Goal: Task Accomplishment & Management: Complete application form

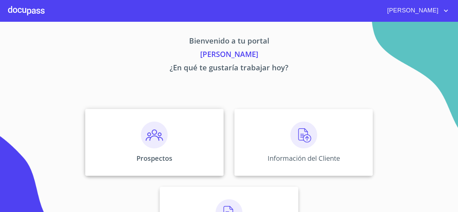
click at [147, 142] on img at bounding box center [154, 135] width 27 height 27
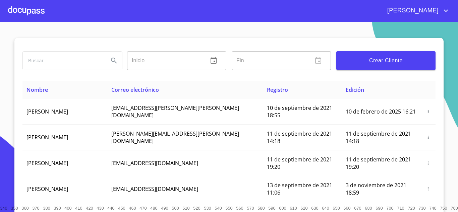
click at [373, 59] on span "Crear Cliente" at bounding box center [385, 60] width 88 height 9
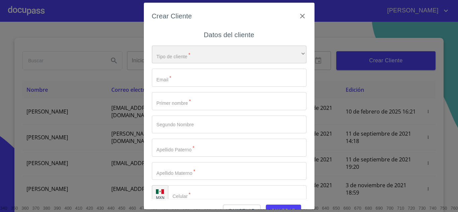
click at [205, 50] on div "​" at bounding box center [229, 55] width 154 height 18
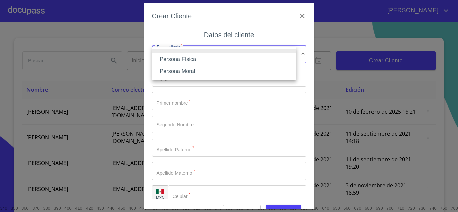
click at [196, 69] on li "Persona Moral" at bounding box center [224, 71] width 144 height 12
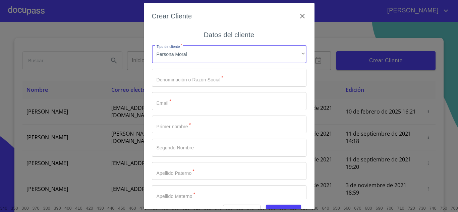
click at [191, 79] on input "Tipo de cliente   *" at bounding box center [229, 78] width 154 height 18
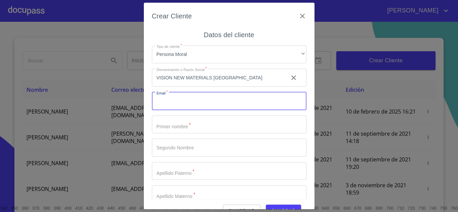
click at [209, 104] on input "Tipo de cliente   *" at bounding box center [229, 101] width 154 height 18
click at [253, 77] on input "VISION NEW MATERIALS [GEOGRAPHIC_DATA]" at bounding box center [217, 78] width 131 height 18
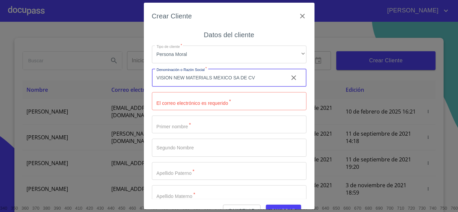
type input "VISION NEW MATERIALS MEXICO SA DE CV"
click at [243, 102] on input "Tipo de cliente   *" at bounding box center [229, 101] width 154 height 18
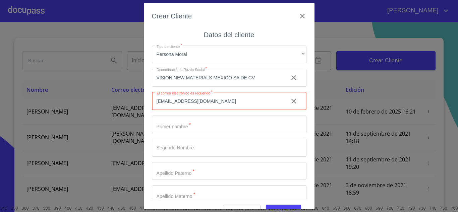
type input "[EMAIL_ADDRESS][DOMAIN_NAME]"
click at [233, 87] on input "Tipo de cliente   *" at bounding box center [217, 78] width 131 height 18
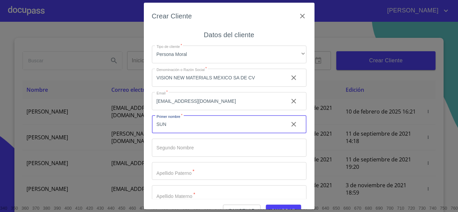
type input "SUN"
click at [228, 87] on input "Tipo de cliente   *" at bounding box center [217, 78] width 131 height 18
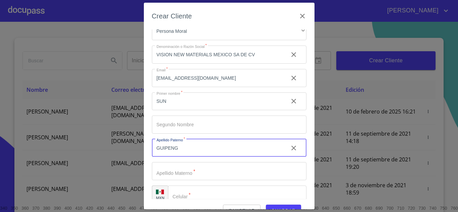
scroll to position [33, 0]
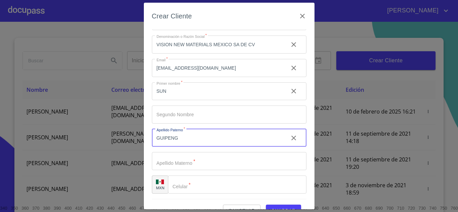
type input "GUIPENG"
click at [238, 54] on input "Tipo de cliente   *" at bounding box center [217, 45] width 131 height 18
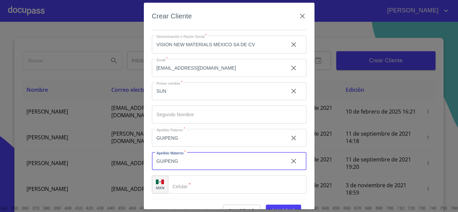
type input "GUIPENG"
click at [228, 185] on input "Tipo de cliente   *" at bounding box center [237, 185] width 138 height 18
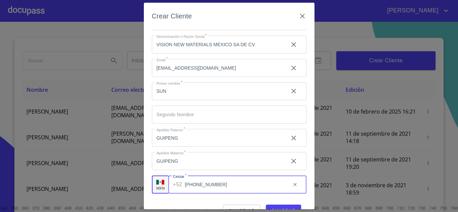
type input "[PHONE_NUMBER]"
click at [288, 206] on button "Guardar" at bounding box center [283, 211] width 35 height 12
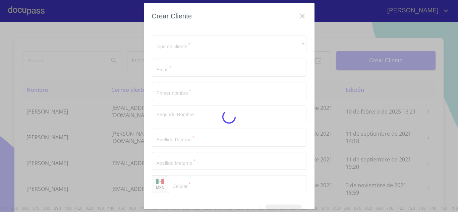
scroll to position [10, 0]
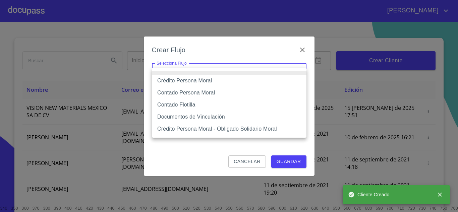
click at [245, 77] on body "Luis Inicio ​ Fin ​ Crear Cliente Nombre Correo electrónico Registro Edición VI…" at bounding box center [229, 106] width 458 height 212
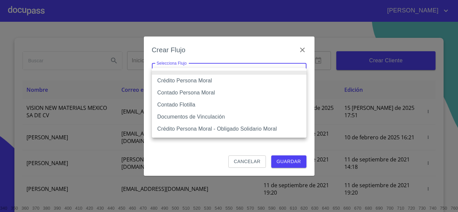
click at [239, 81] on li "Crédito Persona Moral" at bounding box center [229, 81] width 154 height 12
type input "614ae8207e49d67341f8d0cd"
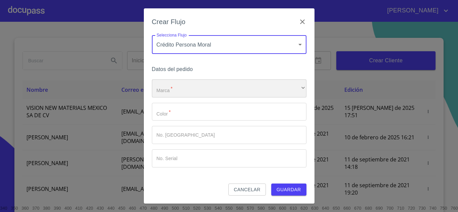
click at [217, 91] on div "​" at bounding box center [229, 88] width 154 height 18
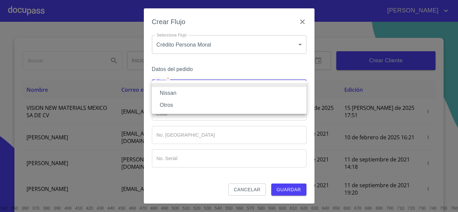
click at [212, 93] on li "Nissan" at bounding box center [229, 93] width 154 height 12
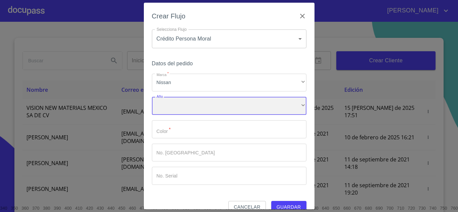
click at [201, 105] on div "​" at bounding box center [229, 106] width 154 height 18
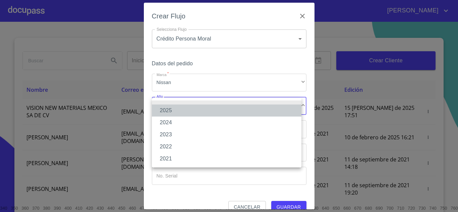
click at [190, 111] on li "2025" at bounding box center [226, 111] width 149 height 12
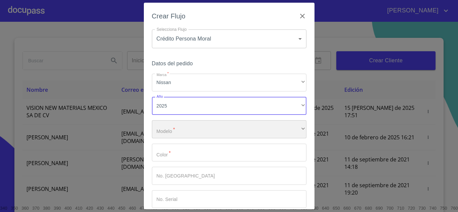
click at [188, 132] on div "​" at bounding box center [229, 129] width 154 height 18
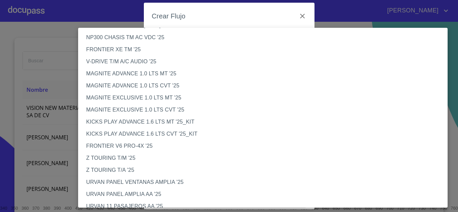
scroll to position [60, 0]
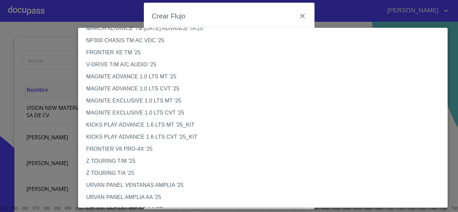
click at [250, 55] on li "FRONTIER XE TM '25" at bounding box center [265, 53] width 374 height 12
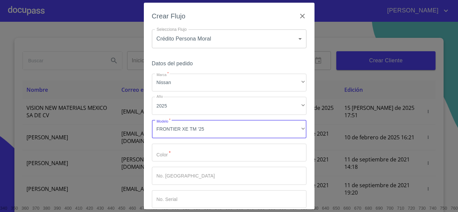
click at [212, 154] on input "Marca   *" at bounding box center [229, 153] width 154 height 18
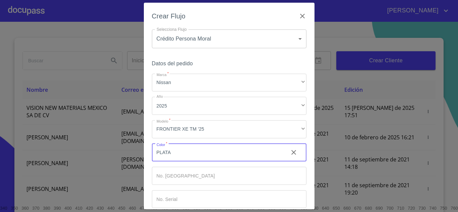
type input "PLATA"
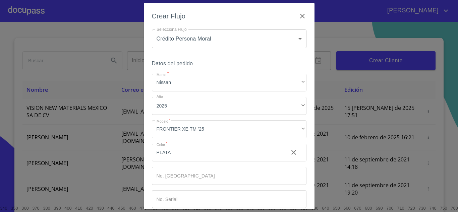
scroll to position [35, 0]
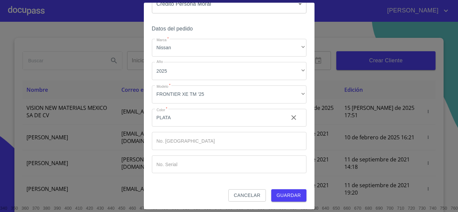
click at [288, 194] on span "Guardar" at bounding box center [288, 195] width 24 height 8
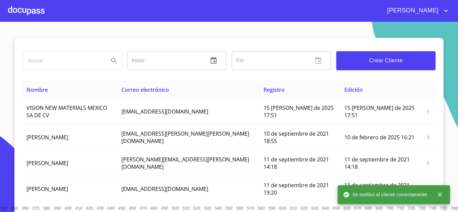
click at [24, 9] on div at bounding box center [26, 10] width 37 height 21
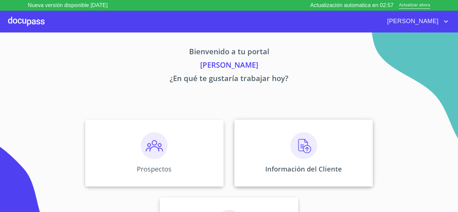
click at [295, 152] on img at bounding box center [303, 145] width 27 height 27
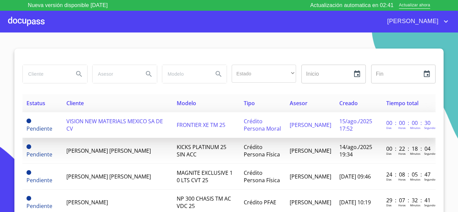
click at [79, 132] on td "VISION NEW MATERIALS MEXICO SA DE CV" at bounding box center [117, 125] width 111 height 26
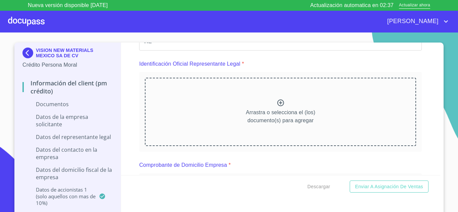
scroll to position [67, 0]
click at [276, 104] on icon at bounding box center [280, 102] width 8 height 8
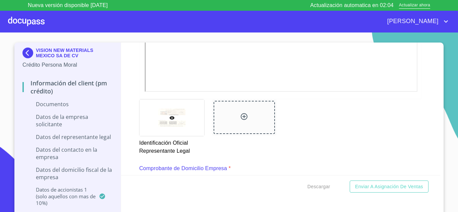
scroll to position [287, 0]
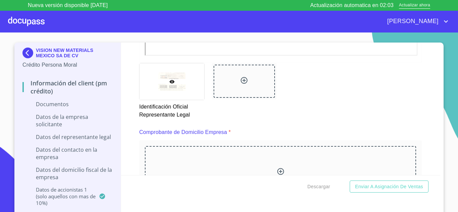
click at [234, 79] on div at bounding box center [243, 81] width 61 height 33
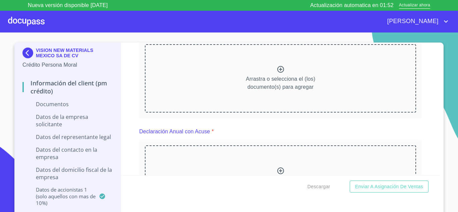
scroll to position [729, 0]
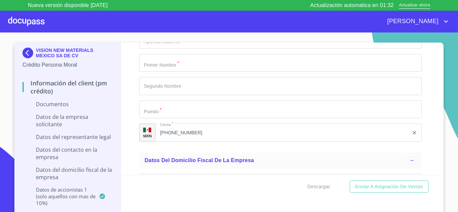
scroll to position [2692, 0]
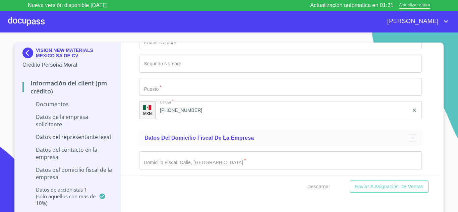
click at [28, 54] on img at bounding box center [28, 53] width 13 height 11
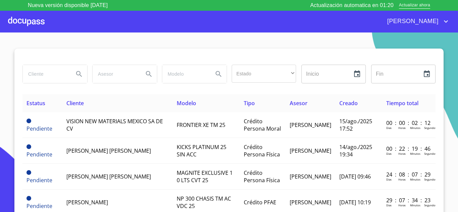
click at [26, 22] on div at bounding box center [26, 21] width 37 height 21
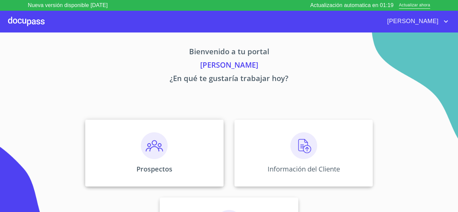
click at [173, 151] on div "Prospectos" at bounding box center [154, 153] width 138 height 67
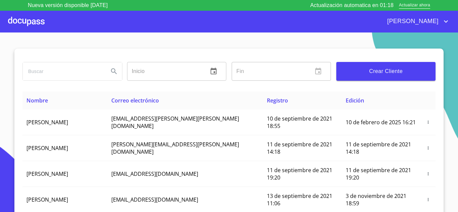
click at [67, 72] on input "search" at bounding box center [63, 71] width 80 height 18
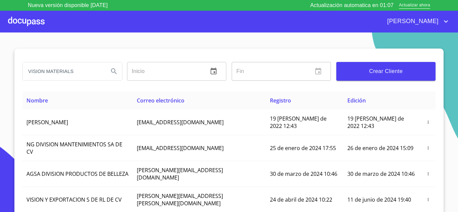
type input "VISION MATERIALS"
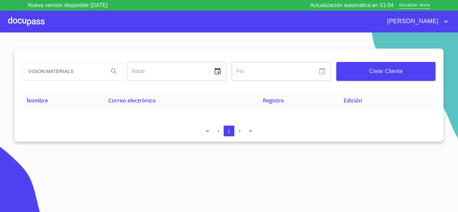
click at [32, 19] on div at bounding box center [26, 21] width 37 height 21
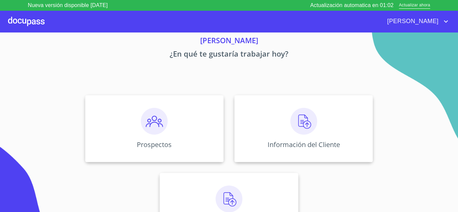
scroll to position [47, 0]
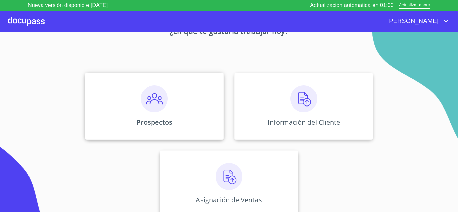
click at [151, 105] on img at bounding box center [154, 98] width 27 height 27
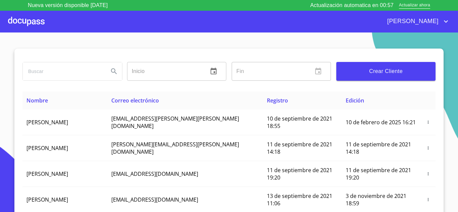
click at [58, 68] on input "search" at bounding box center [63, 71] width 80 height 18
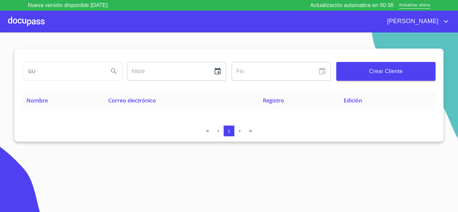
type input "G"
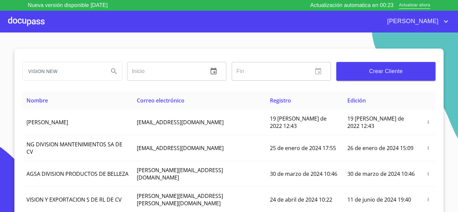
type input "VISION NEW"
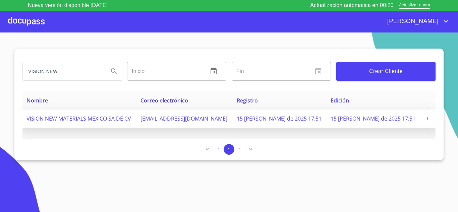
click at [425, 118] on icon "button" at bounding box center [427, 118] width 5 height 5
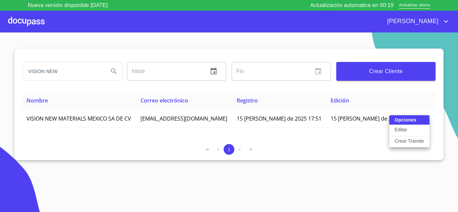
click at [417, 127] on button "Editar" at bounding box center [409, 130] width 40 height 11
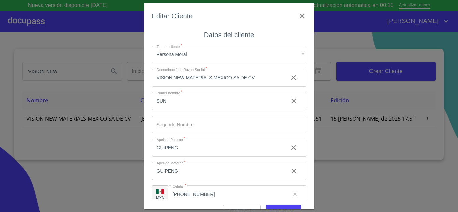
click at [281, 207] on span "Guardar" at bounding box center [283, 211] width 24 height 8
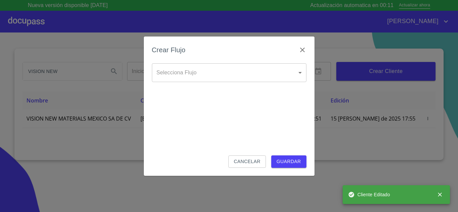
click at [245, 74] on body "Nueva versión disponible 4.01.13 Actualización automatica en 00:11 Actualizar a…" at bounding box center [229, 106] width 458 height 212
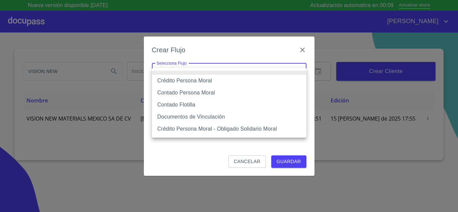
click at [224, 94] on li "Contado Persona Moral" at bounding box center [229, 93] width 154 height 12
type input "6112cf9d60c1d0a048e62677"
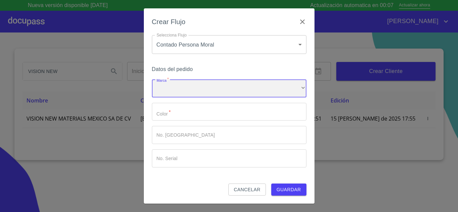
click at [227, 94] on div "​" at bounding box center [229, 88] width 154 height 18
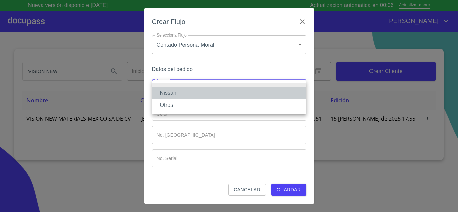
click at [224, 93] on li "Nissan" at bounding box center [229, 93] width 154 height 12
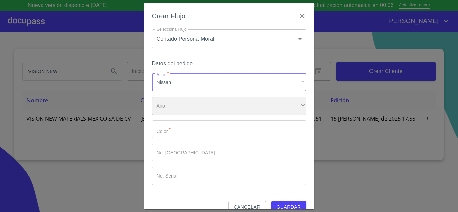
click at [214, 107] on div "​" at bounding box center [229, 106] width 154 height 18
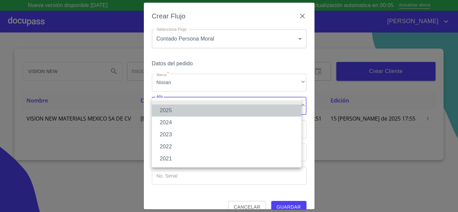
click at [208, 109] on li "2025" at bounding box center [226, 111] width 149 height 12
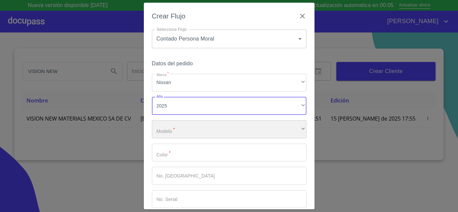
click at [208, 129] on div "​" at bounding box center [229, 129] width 154 height 18
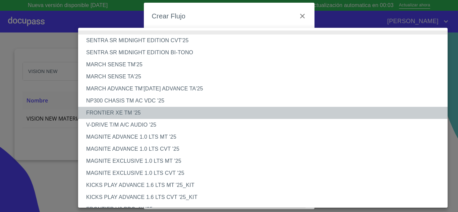
click at [137, 113] on li "FRONTIER XE TM '25" at bounding box center [265, 113] width 374 height 12
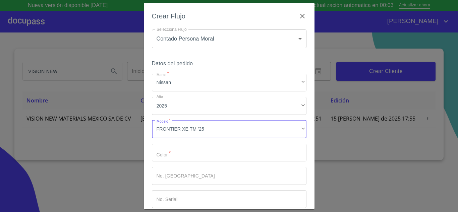
click at [197, 151] on input "Marca   *" at bounding box center [229, 153] width 154 height 18
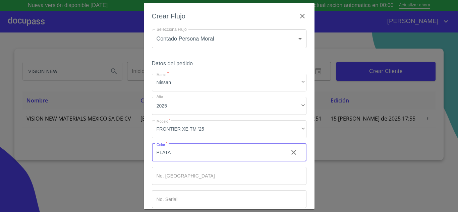
type input "PLATA"
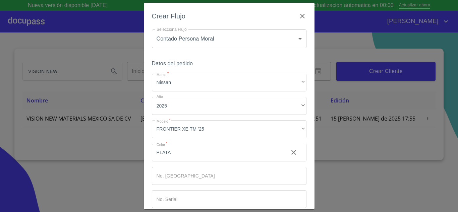
scroll to position [35, 0]
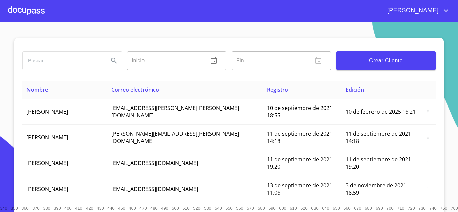
click at [35, 13] on div at bounding box center [26, 10] width 37 height 21
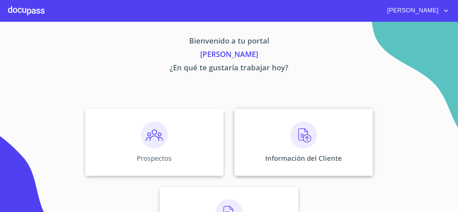
click at [260, 134] on div "Información del Cliente" at bounding box center [303, 142] width 138 height 67
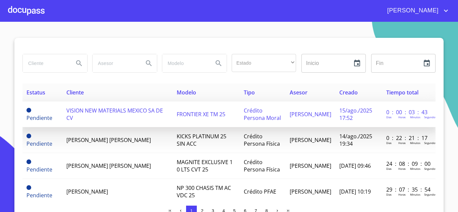
click at [56, 115] on td "Pendiente" at bounding box center [42, 114] width 40 height 26
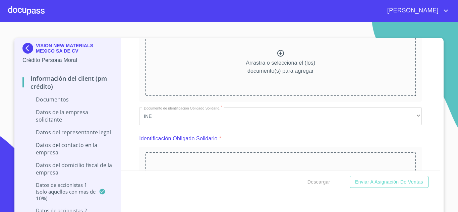
scroll to position [1017, 0]
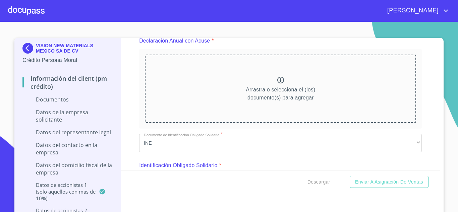
click at [36, 47] on p "VISION NEW MATERIALS MEXICO SA DE CV" at bounding box center [74, 48] width 77 height 11
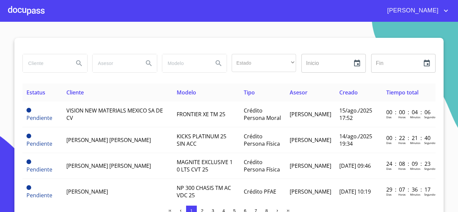
click at [44, 66] on input "search" at bounding box center [46, 63] width 46 height 18
type input "VISION NEW"
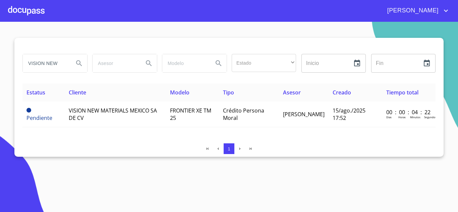
click at [23, 4] on div at bounding box center [26, 10] width 37 height 21
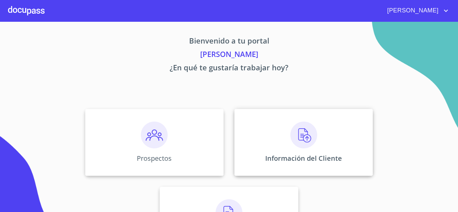
click at [287, 153] on div "Información del Cliente" at bounding box center [303, 142] width 138 height 67
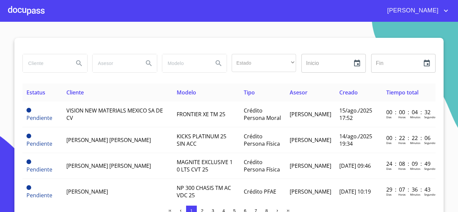
click at [22, 9] on div at bounding box center [26, 10] width 37 height 21
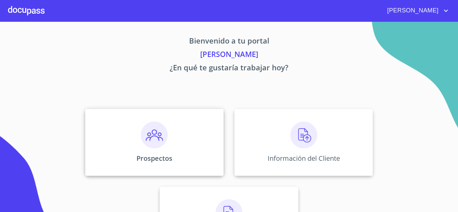
click at [120, 135] on div "Prospectos" at bounding box center [154, 142] width 138 height 67
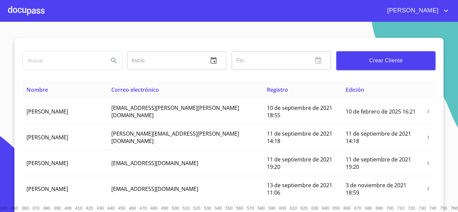
click at [54, 57] on input "search" at bounding box center [63, 61] width 80 height 18
type input "VISION NEW"
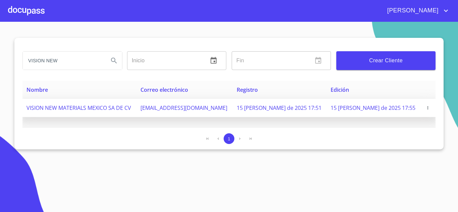
click at [426, 110] on icon "button" at bounding box center [427, 108] width 5 height 5
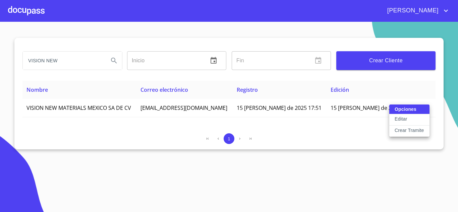
click at [412, 130] on p "Crear Tramite" at bounding box center [408, 130] width 29 height 7
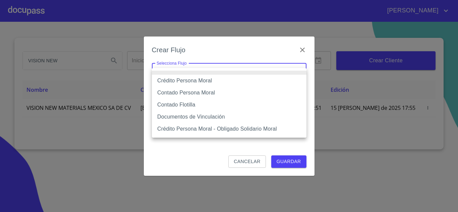
click at [221, 73] on body "[PERSON_NAME] VISION NEW Inicio ​ Fin ​ Crear Cliente Nombre Correo electrónico…" at bounding box center [229, 106] width 458 height 212
click at [233, 91] on li "Contado Persona Moral" at bounding box center [229, 93] width 154 height 12
type input "6112cf9d60c1d0a048e62677"
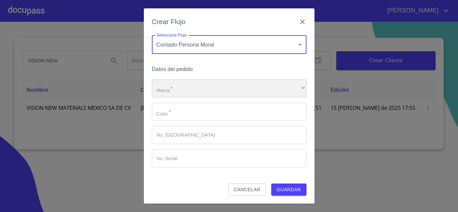
click at [241, 88] on div "​" at bounding box center [229, 88] width 154 height 18
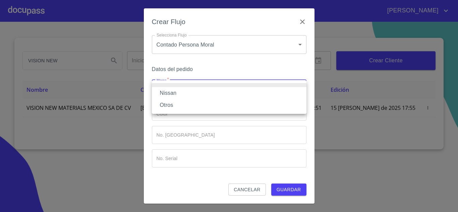
click at [224, 93] on li "Nissan" at bounding box center [229, 93] width 154 height 12
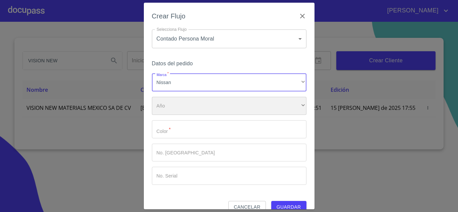
click at [221, 106] on div "​" at bounding box center [229, 106] width 154 height 18
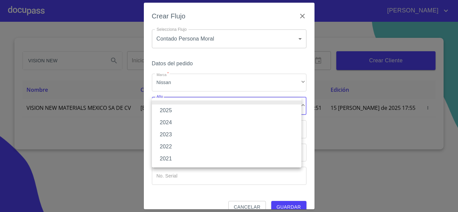
click at [206, 109] on li "2025" at bounding box center [226, 111] width 149 height 12
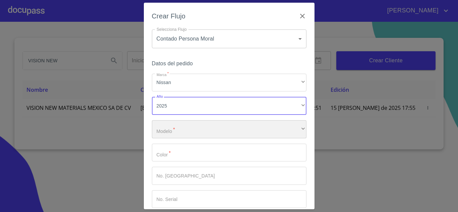
click at [173, 125] on div "​" at bounding box center [229, 129] width 154 height 18
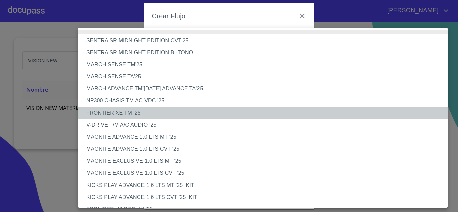
click at [171, 110] on li "FRONTIER XE TM '25" at bounding box center [265, 113] width 374 height 12
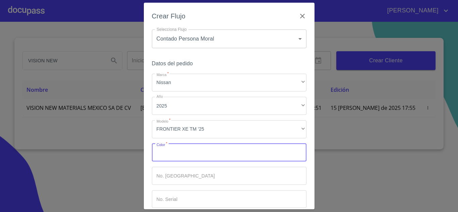
click at [214, 154] on input "Marca   *" at bounding box center [229, 153] width 154 height 18
type input "O"
type input "PLATA"
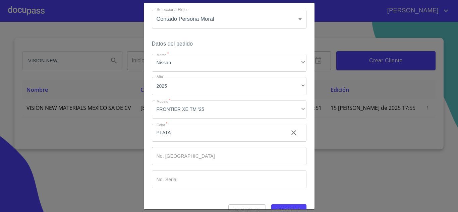
scroll to position [35, 0]
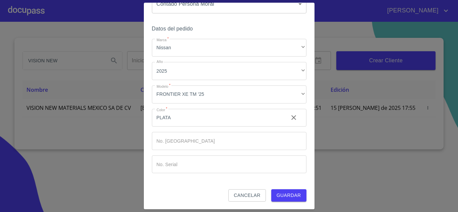
click at [284, 192] on span "Guardar" at bounding box center [288, 195] width 24 height 8
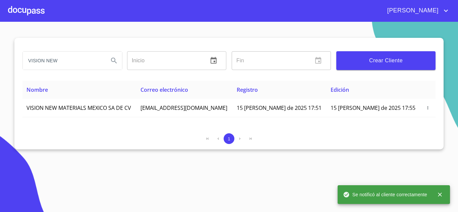
click at [20, 11] on div at bounding box center [26, 10] width 37 height 21
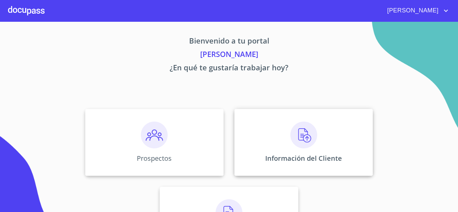
click at [279, 151] on div "Información del Cliente" at bounding box center [303, 142] width 138 height 67
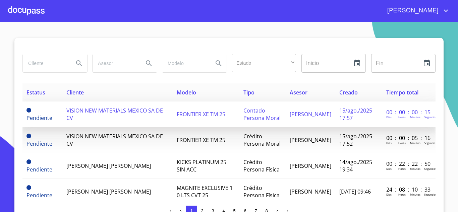
click at [285, 109] on td "Contado Persona Moral" at bounding box center [262, 114] width 46 height 26
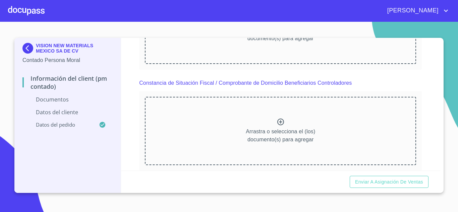
scroll to position [1058, 0]
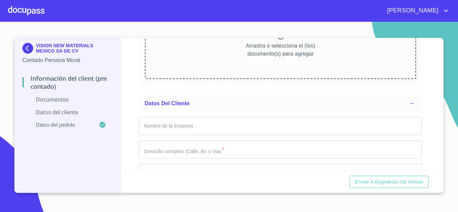
scroll to position [1340, 0]
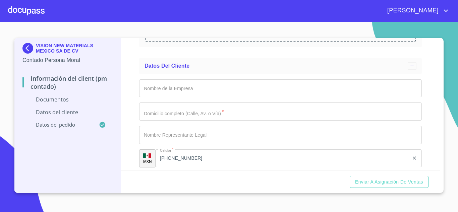
scroll to position [1582, 0]
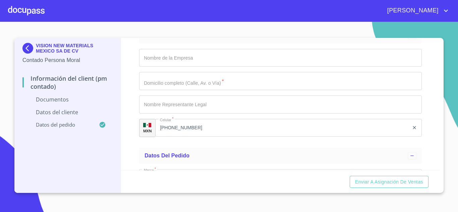
scroll to position [0, 0]
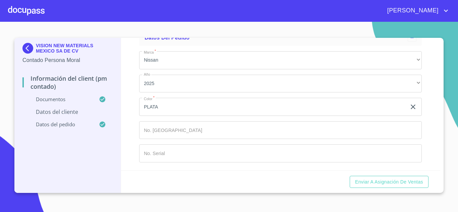
scroll to position [2325, 0]
type input "VISION NEW MATERIALS [GEOGRAPHIC_DATA]"
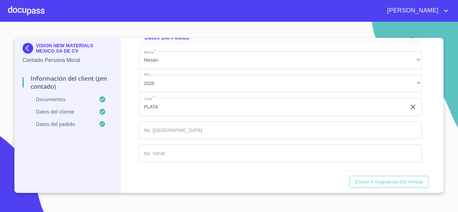
type input "[STREET_ADDRESS]"
type input "[PERSON_NAME]"
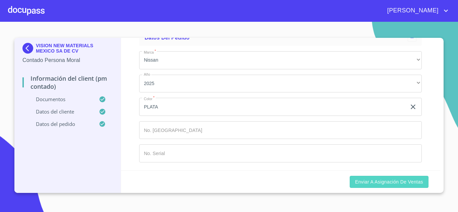
click at [393, 185] on span "Enviar a Asignación de Ventas" at bounding box center [389, 182] width 68 height 8
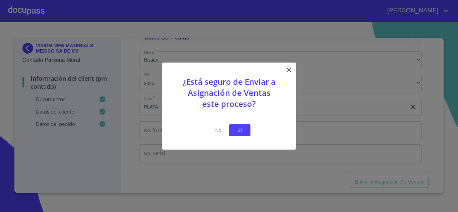
click at [236, 130] on span "Si" at bounding box center [239, 130] width 11 height 8
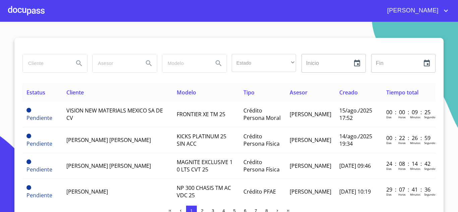
click at [38, 9] on div at bounding box center [26, 10] width 37 height 21
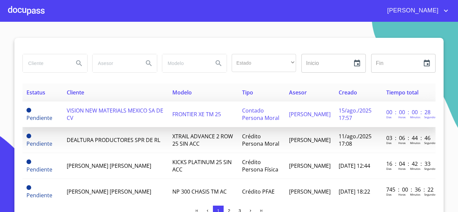
click at [58, 108] on td "Pendiente" at bounding box center [42, 114] width 40 height 26
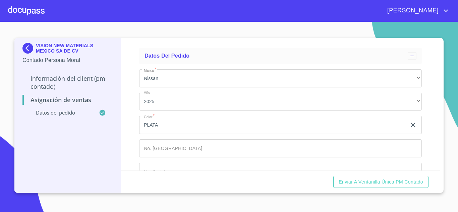
scroll to position [48, 0]
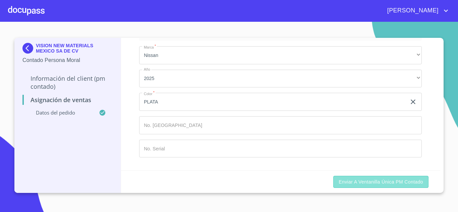
click at [387, 182] on span "Enviar a Ventanilla única PM contado" at bounding box center [380, 182] width 84 height 8
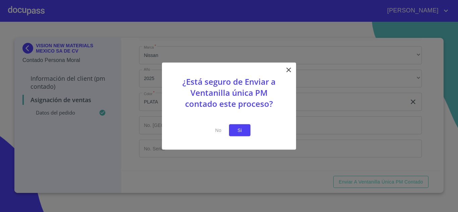
click at [233, 127] on button "Si" at bounding box center [239, 130] width 21 height 12
